Goal: Information Seeking & Learning: Learn about a topic

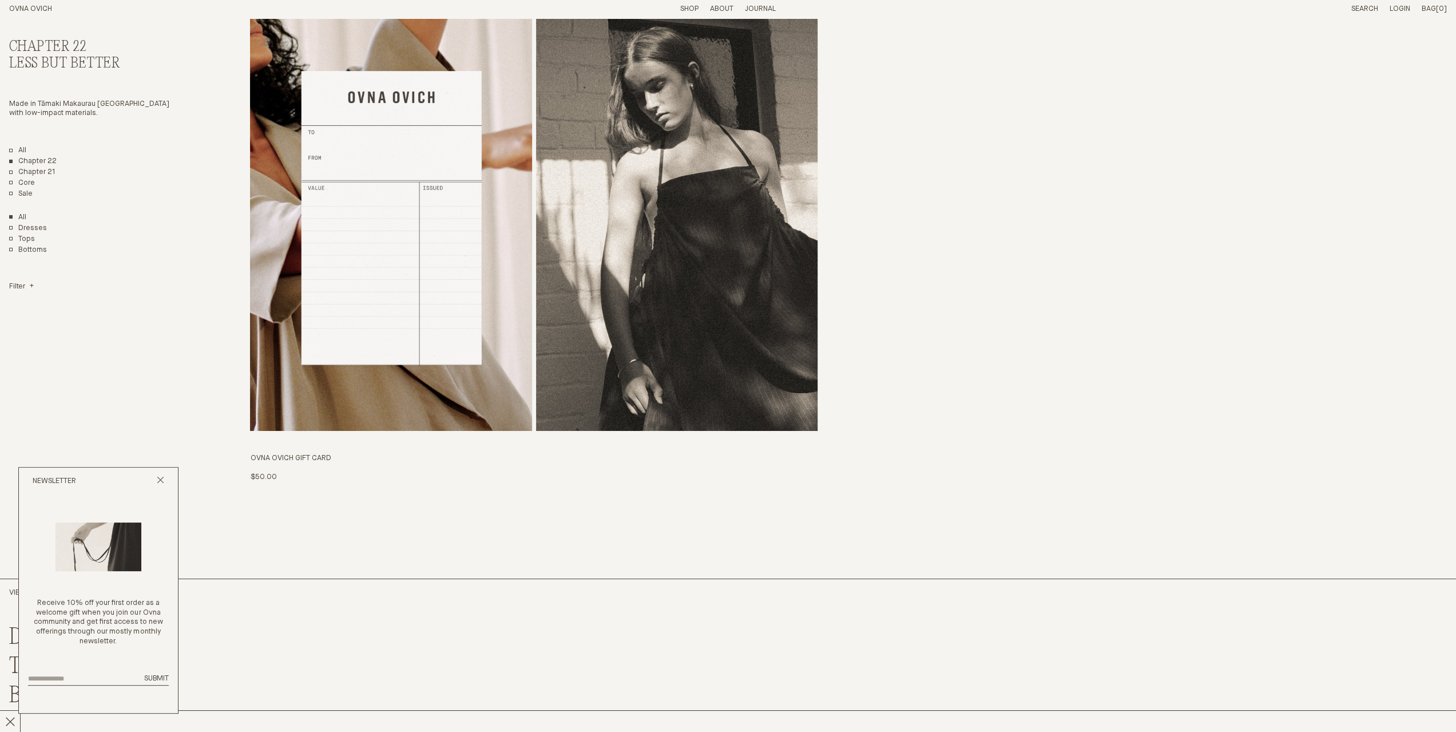
scroll to position [4148, 0]
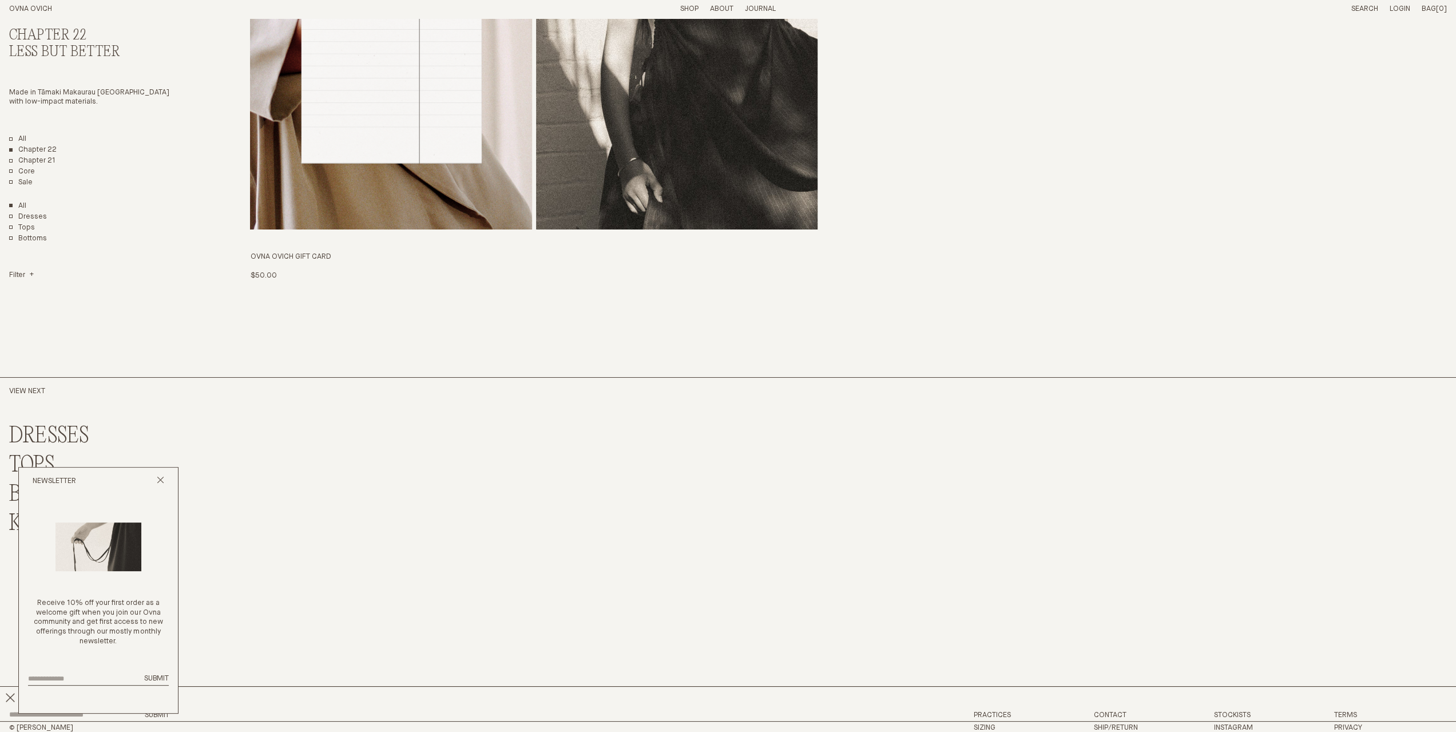
click at [172, 484] on div "Newsletter" at bounding box center [98, 480] width 159 height 27
click at [161, 479] on icon "Close popup" at bounding box center [160, 479] width 7 height 7
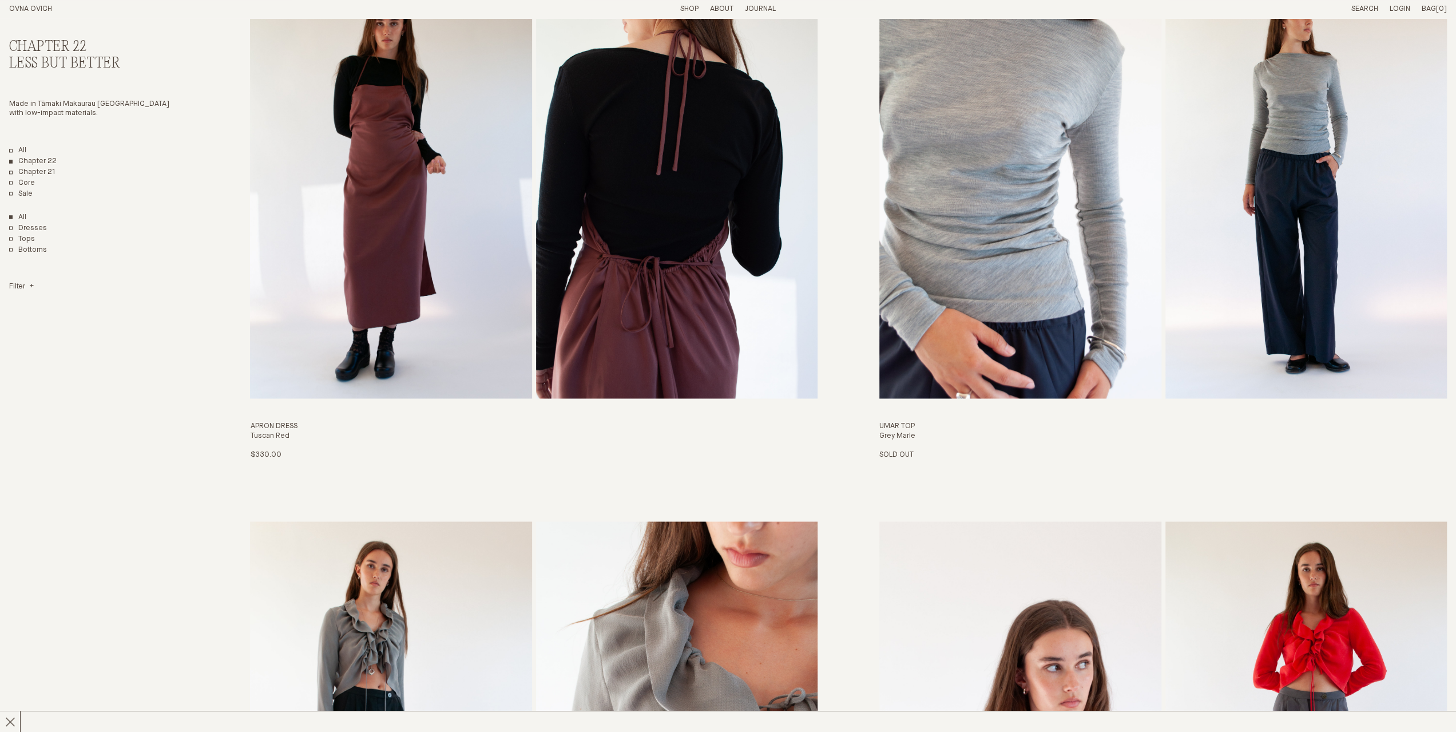
scroll to position [1574, 0]
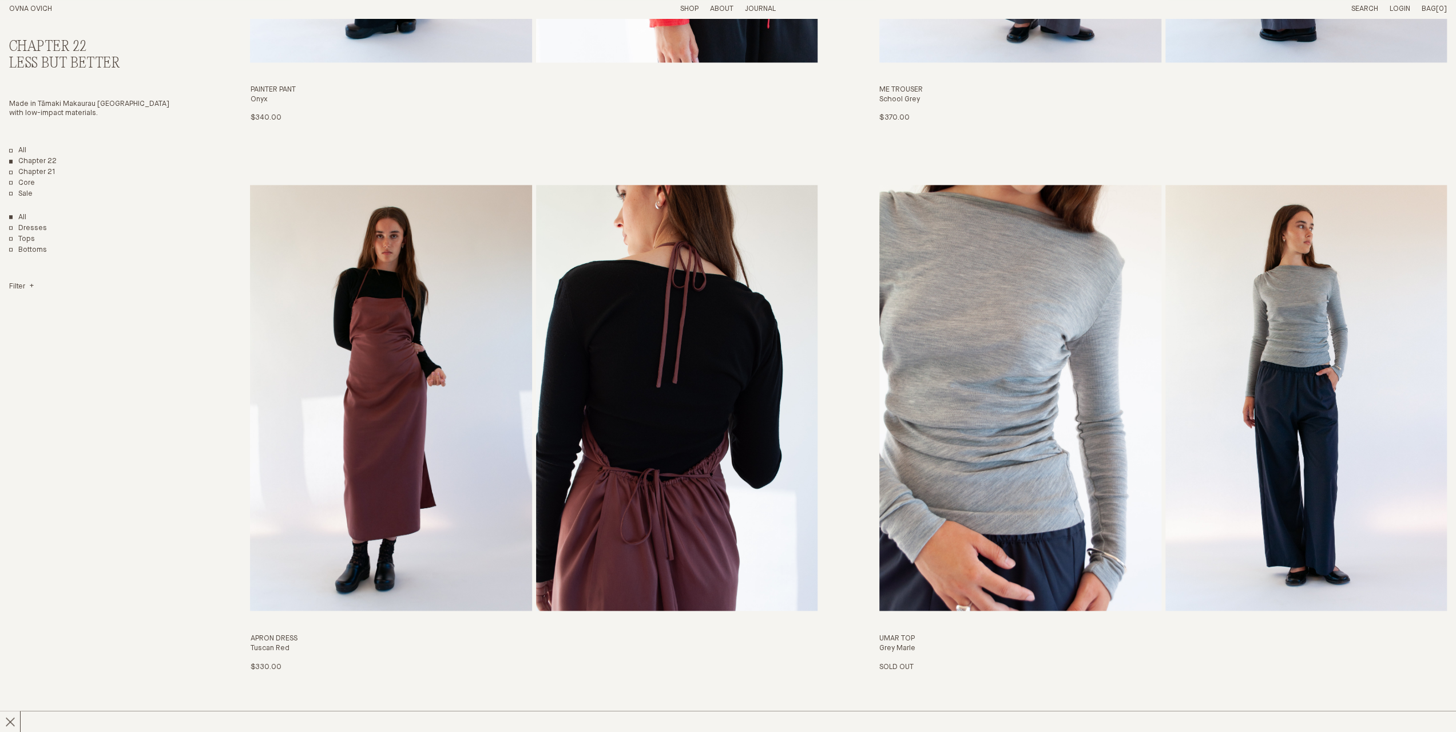
click at [757, 6] on link "Journal" at bounding box center [760, 8] width 31 height 7
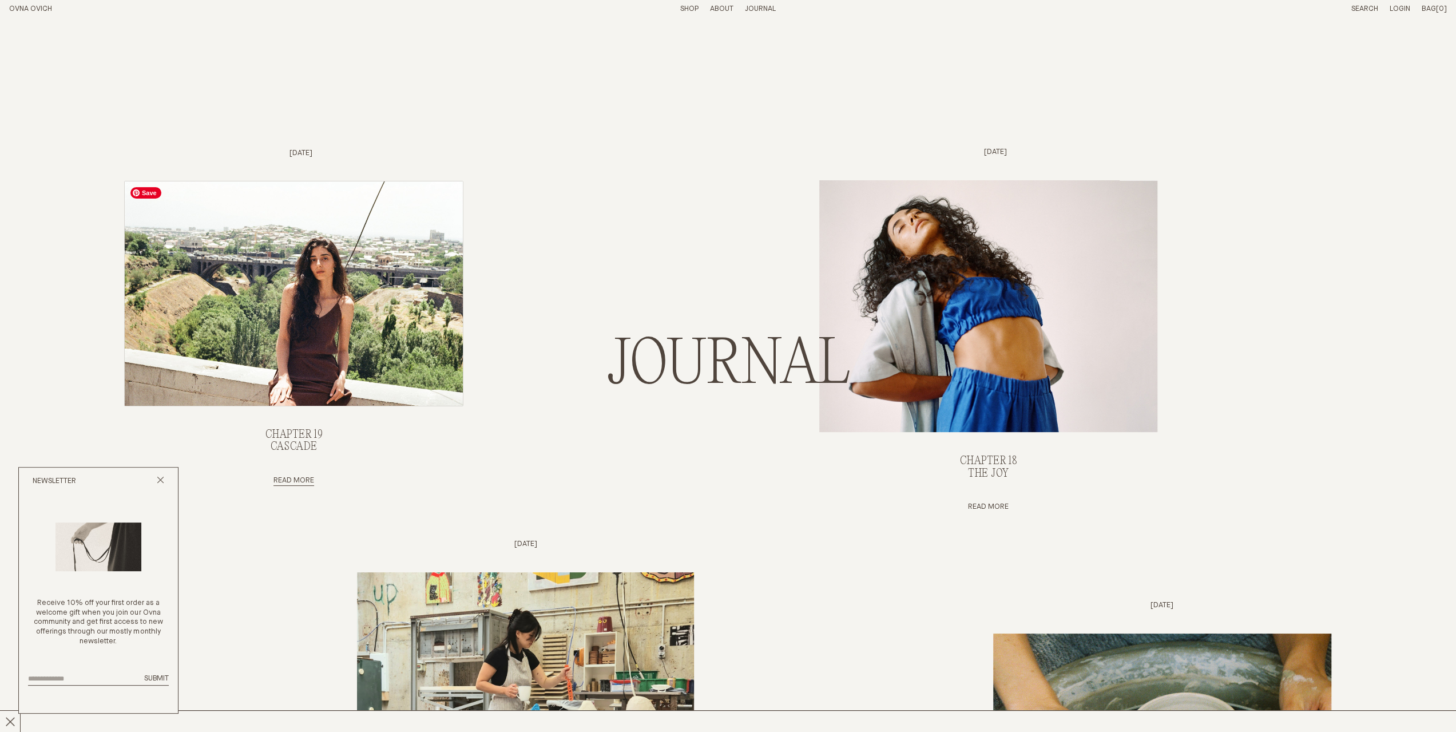
click at [282, 339] on img "Chapter 19, Cascade" at bounding box center [294, 293] width 338 height 224
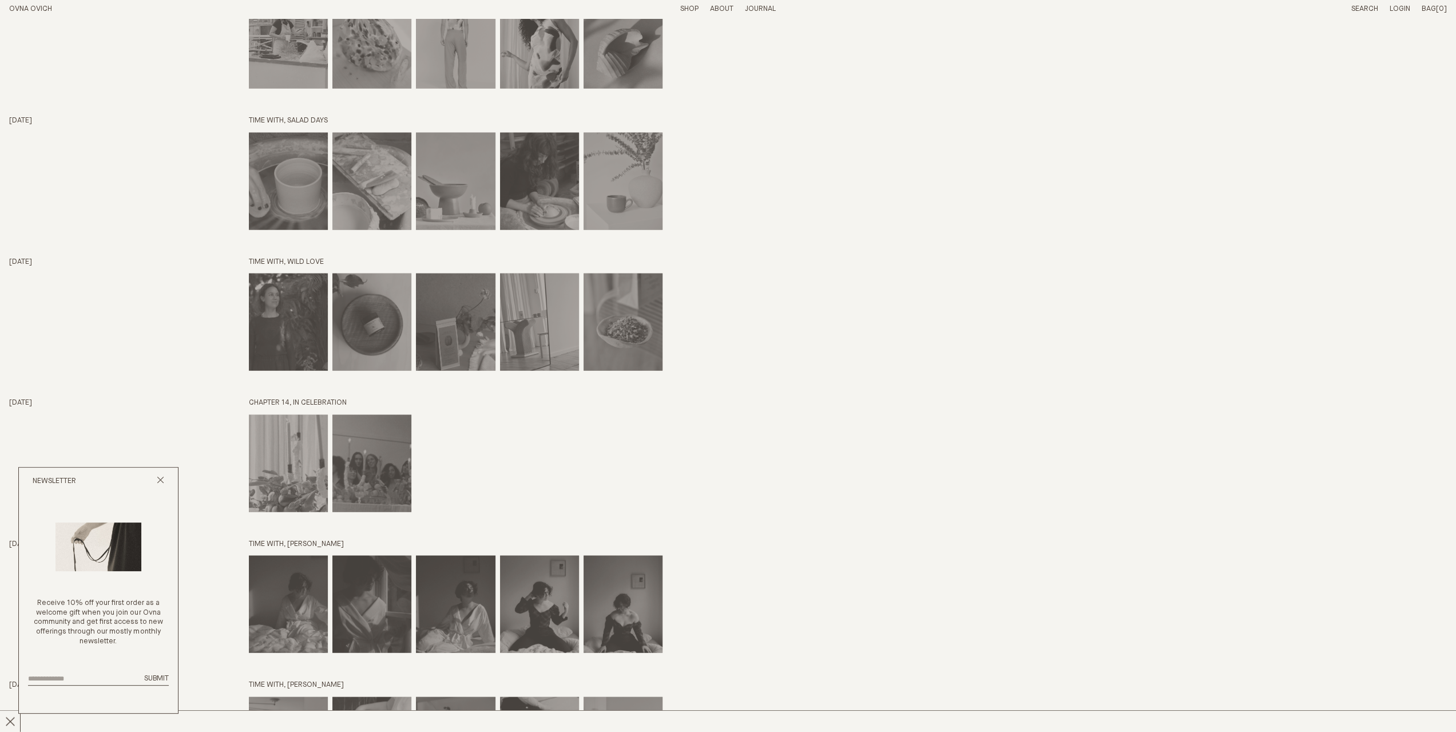
scroll to position [2402, 0]
